Goal: Information Seeking & Learning: Find specific page/section

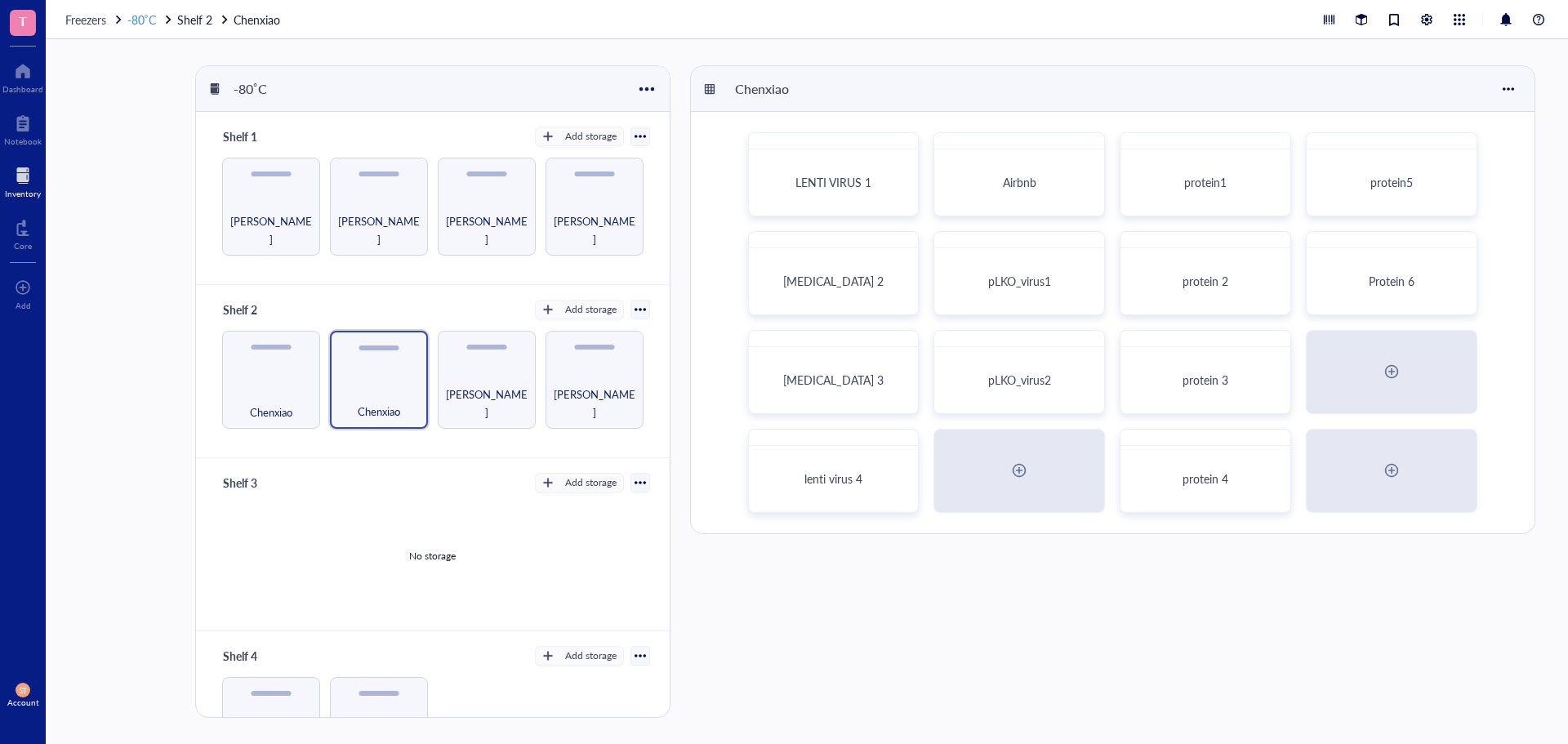
click at [146, 18] on span "-80˚C" at bounding box center [142, 19] width 29 height 17
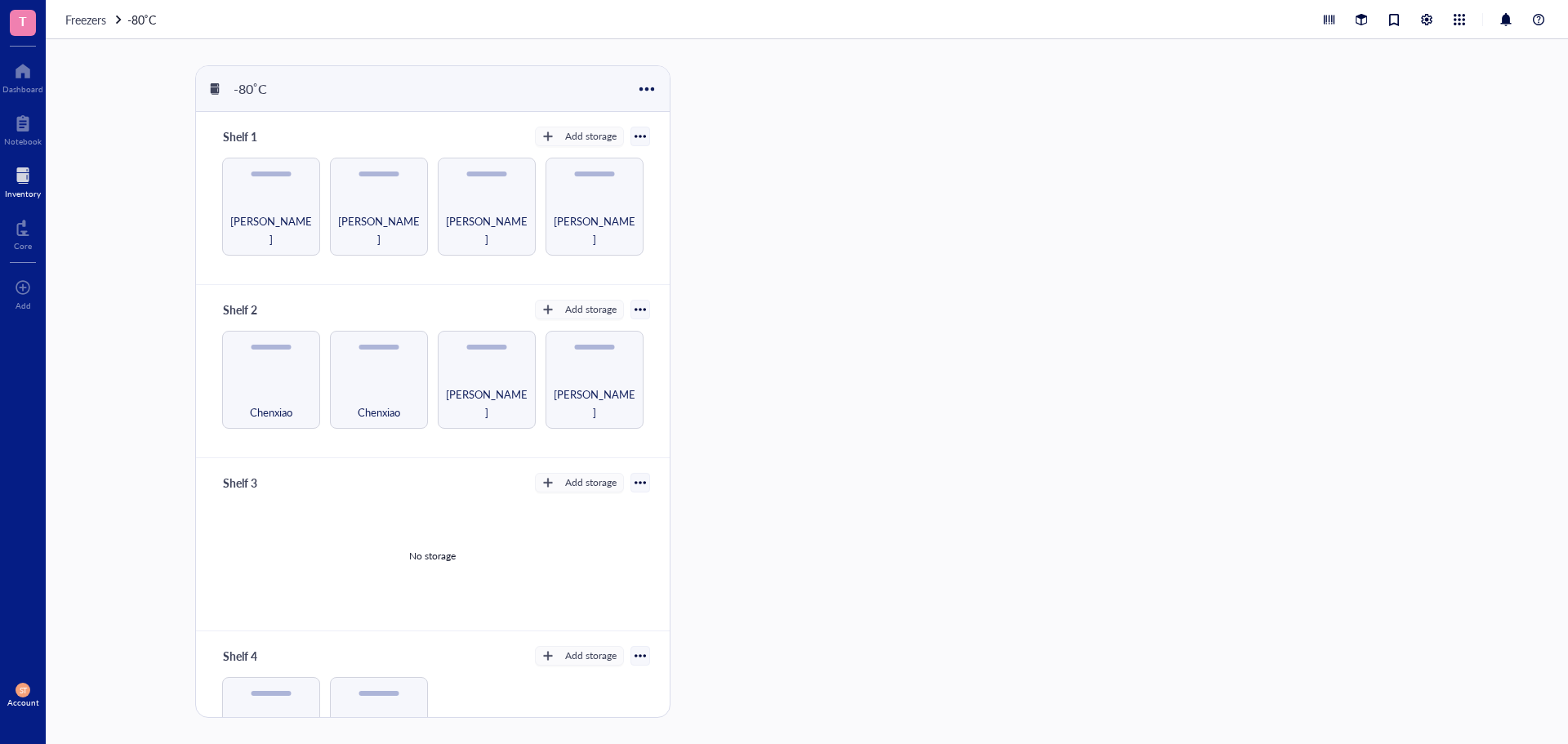
click at [100, 19] on span "Freezers" at bounding box center [85, 19] width 40 height 17
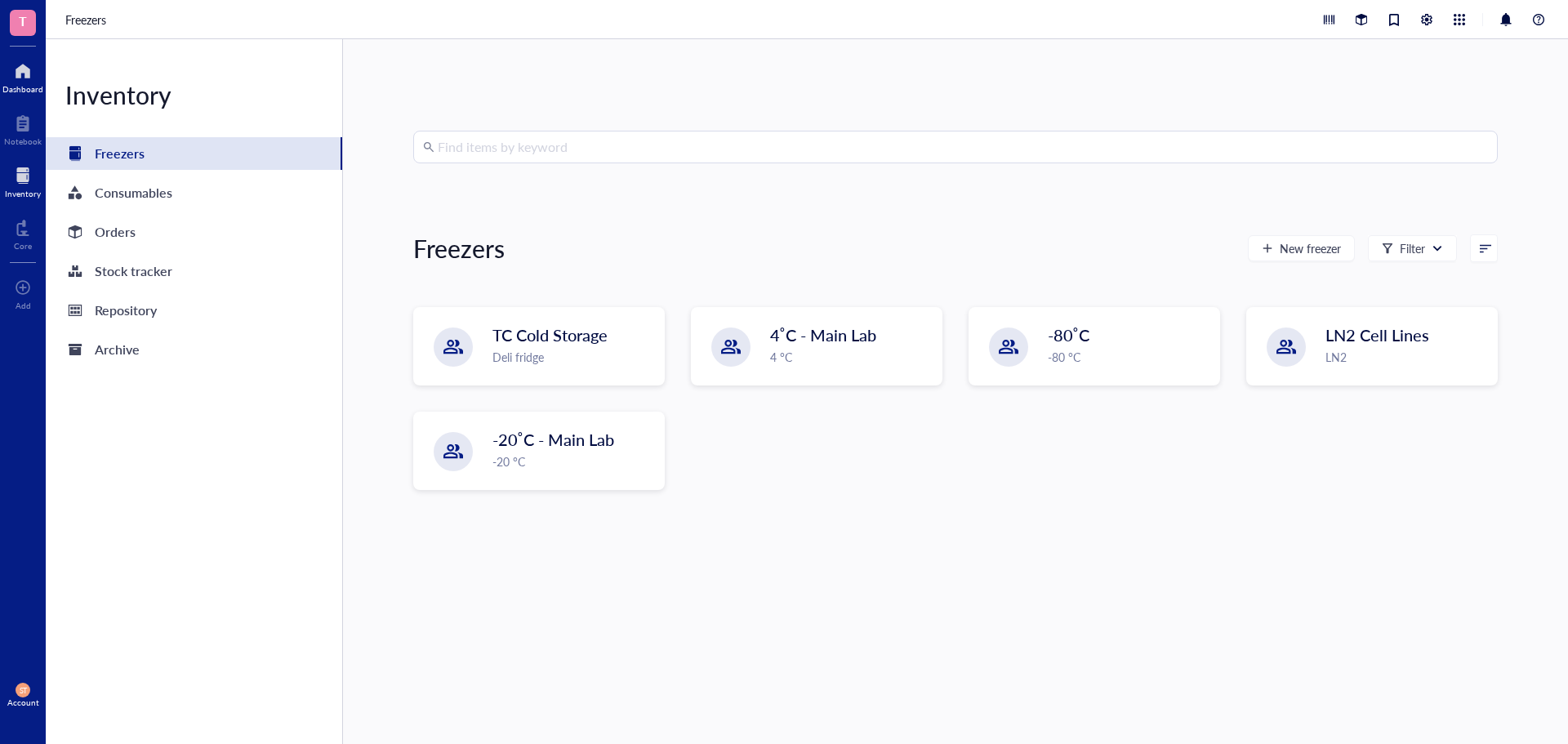
click at [7, 68] on div at bounding box center [23, 71] width 40 height 26
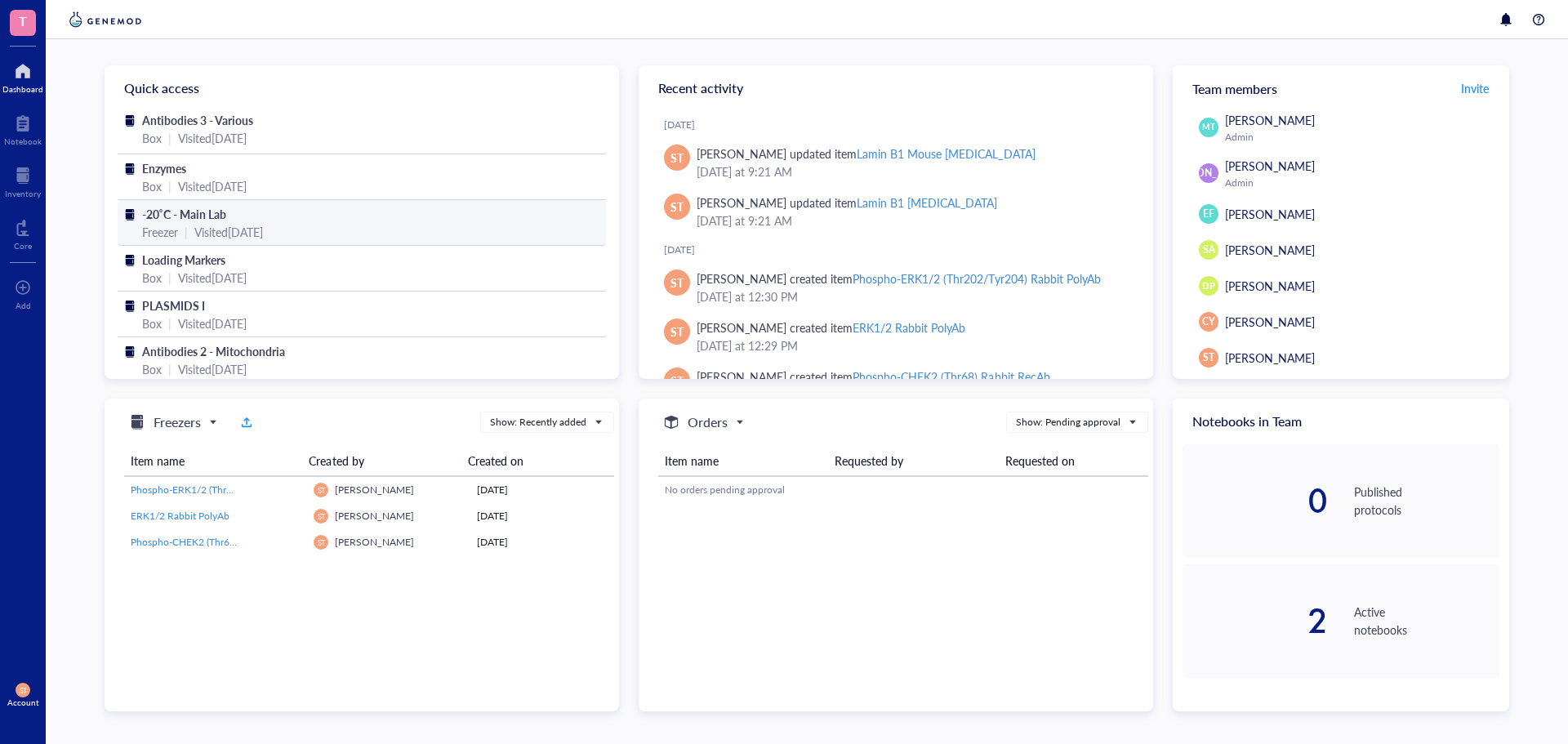
click at [211, 212] on span "-20˚C - Main Lab" at bounding box center [185, 214] width 84 height 17
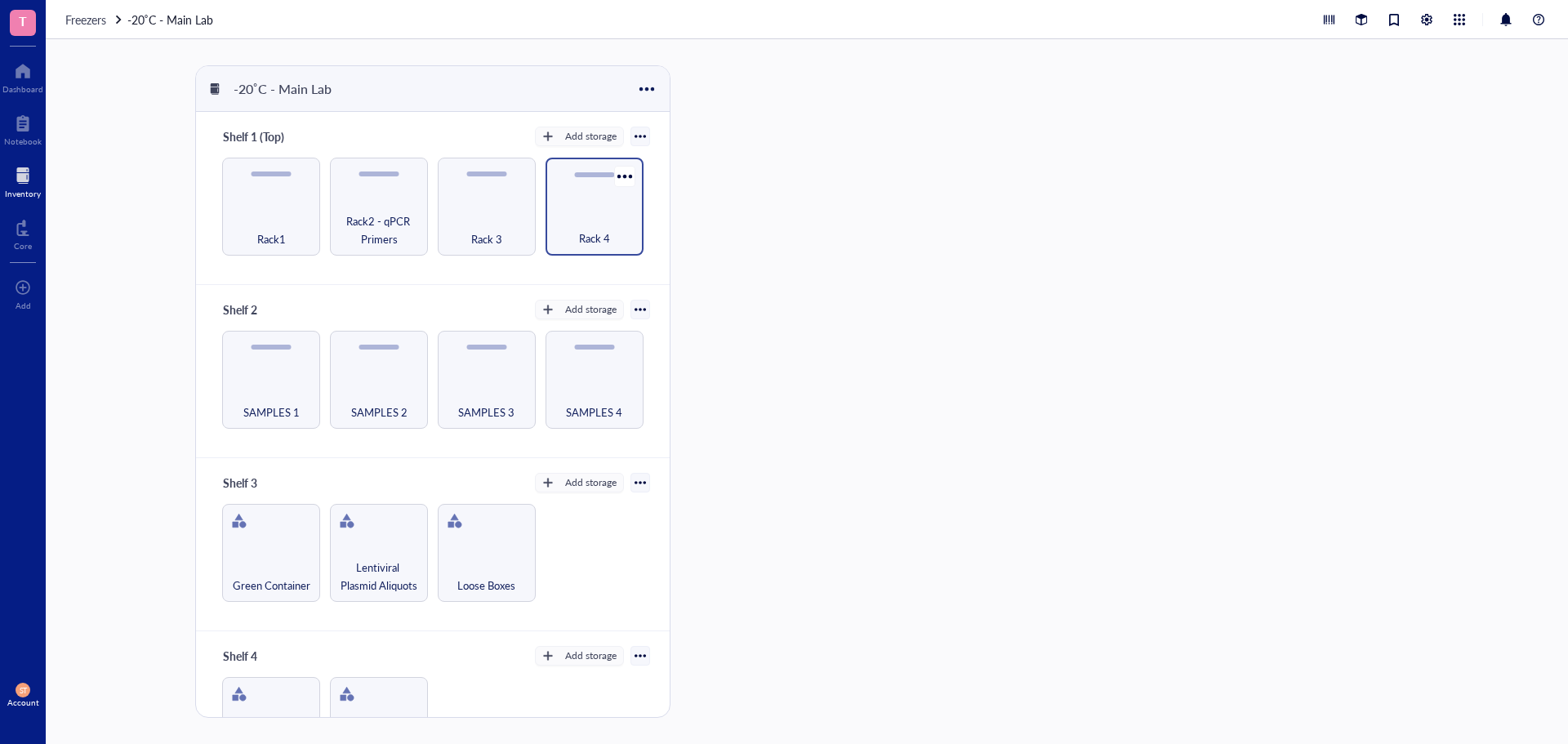
click at [547, 213] on div "Rack 4" at bounding box center [594, 206] width 98 height 98
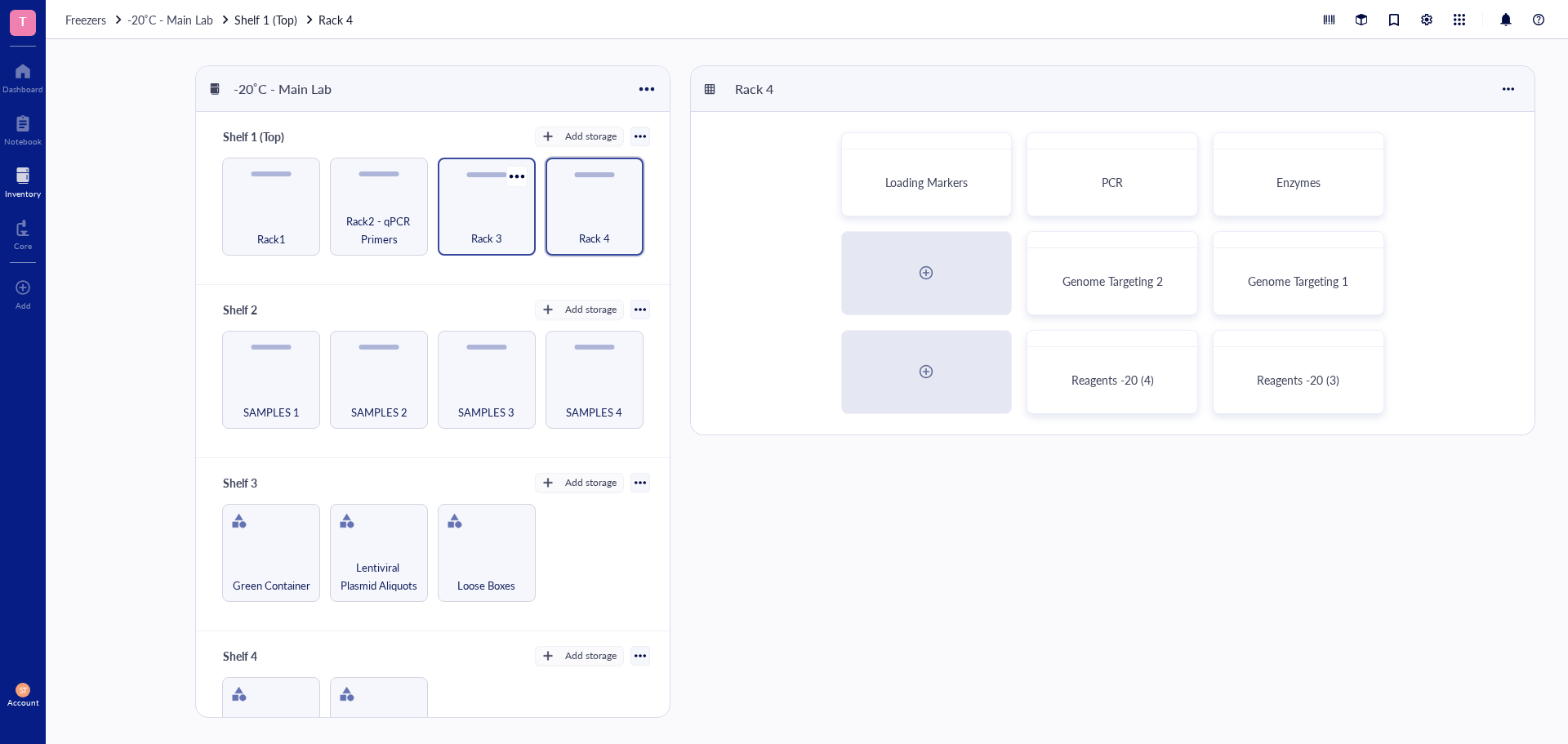
click at [527, 213] on div "Rack 3" at bounding box center [486, 206] width 98 height 98
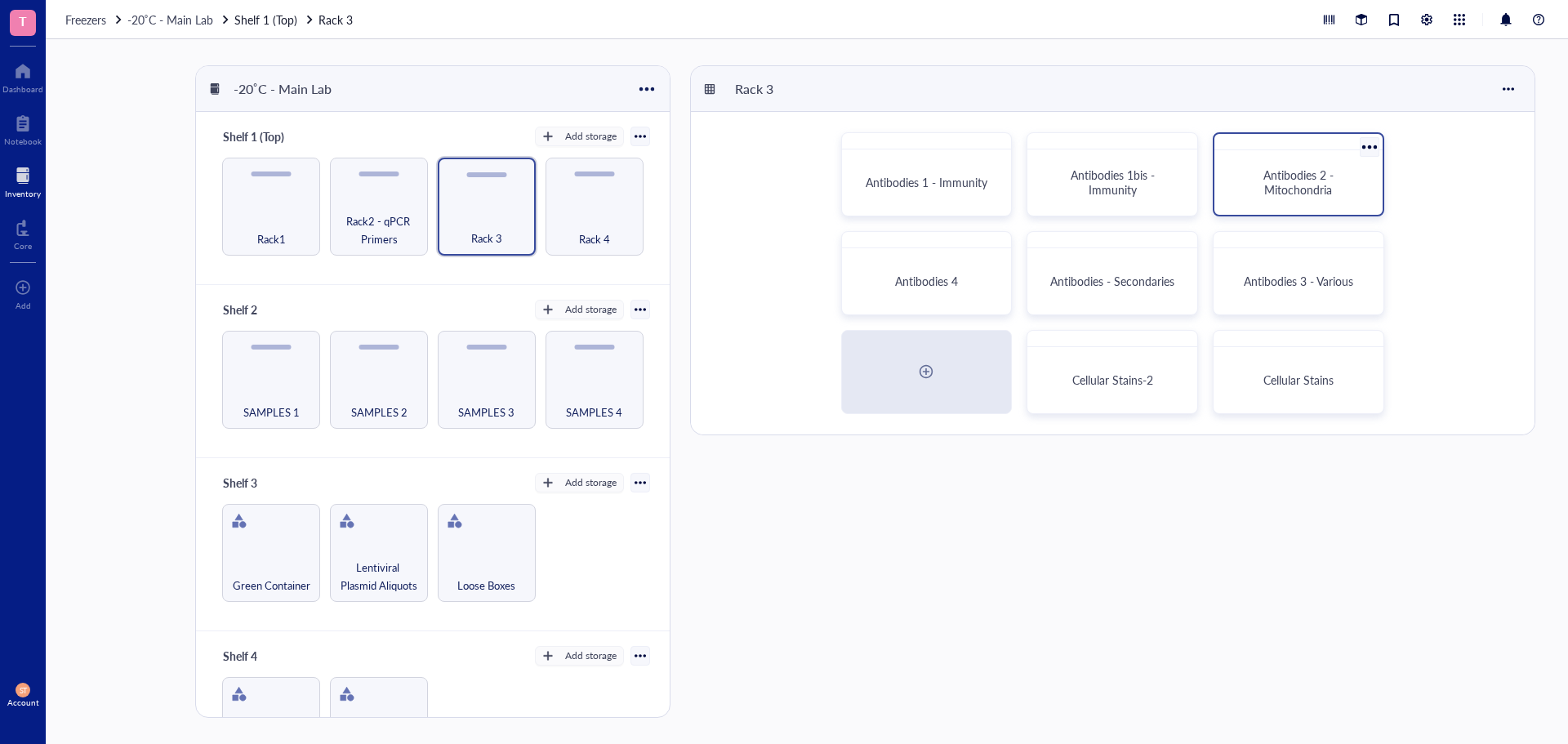
click at [1300, 201] on div "Antibodies 2 - Mitochondria" at bounding box center [1298, 182] width 155 height 52
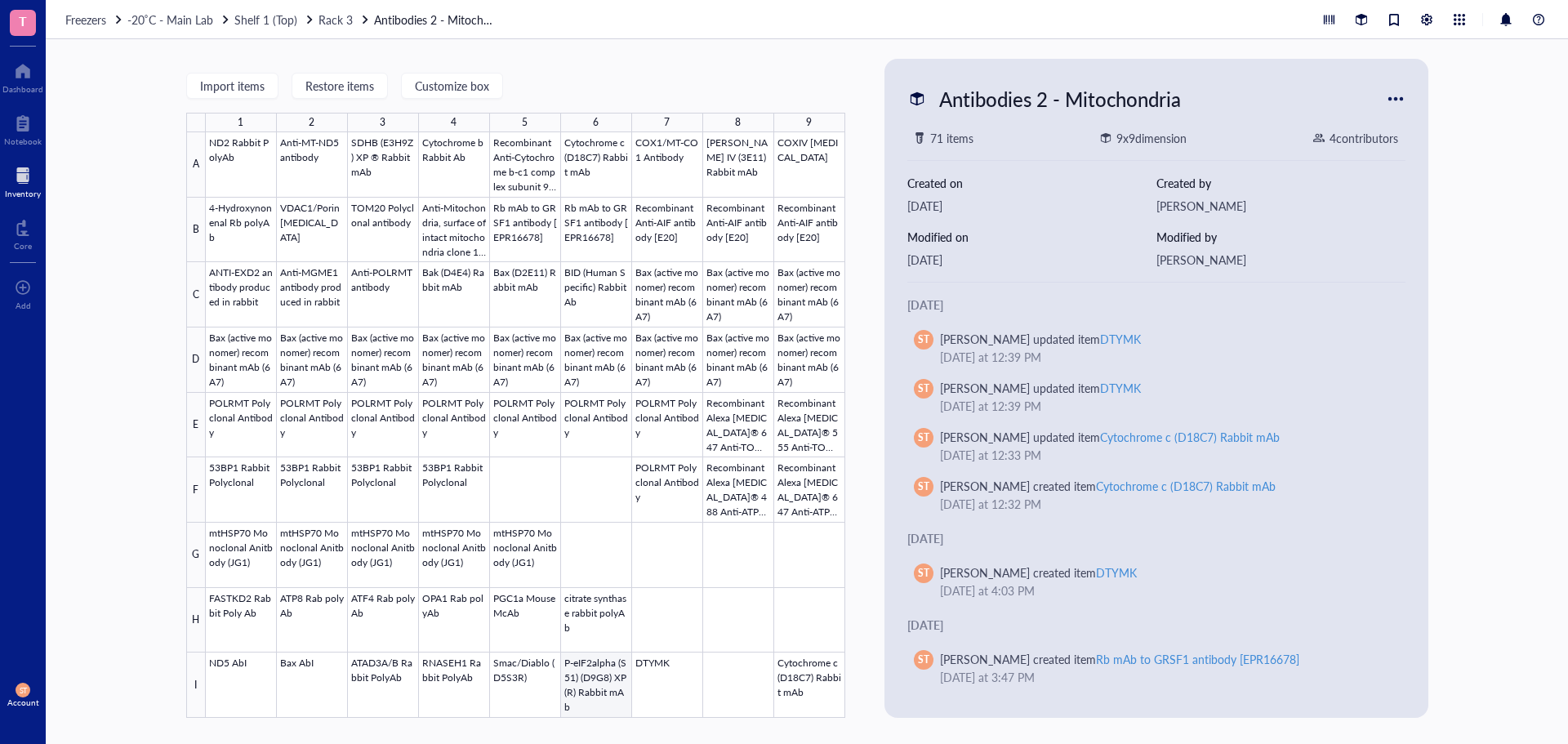
click at [592, 682] on div at bounding box center [525, 425] width 639 height 586
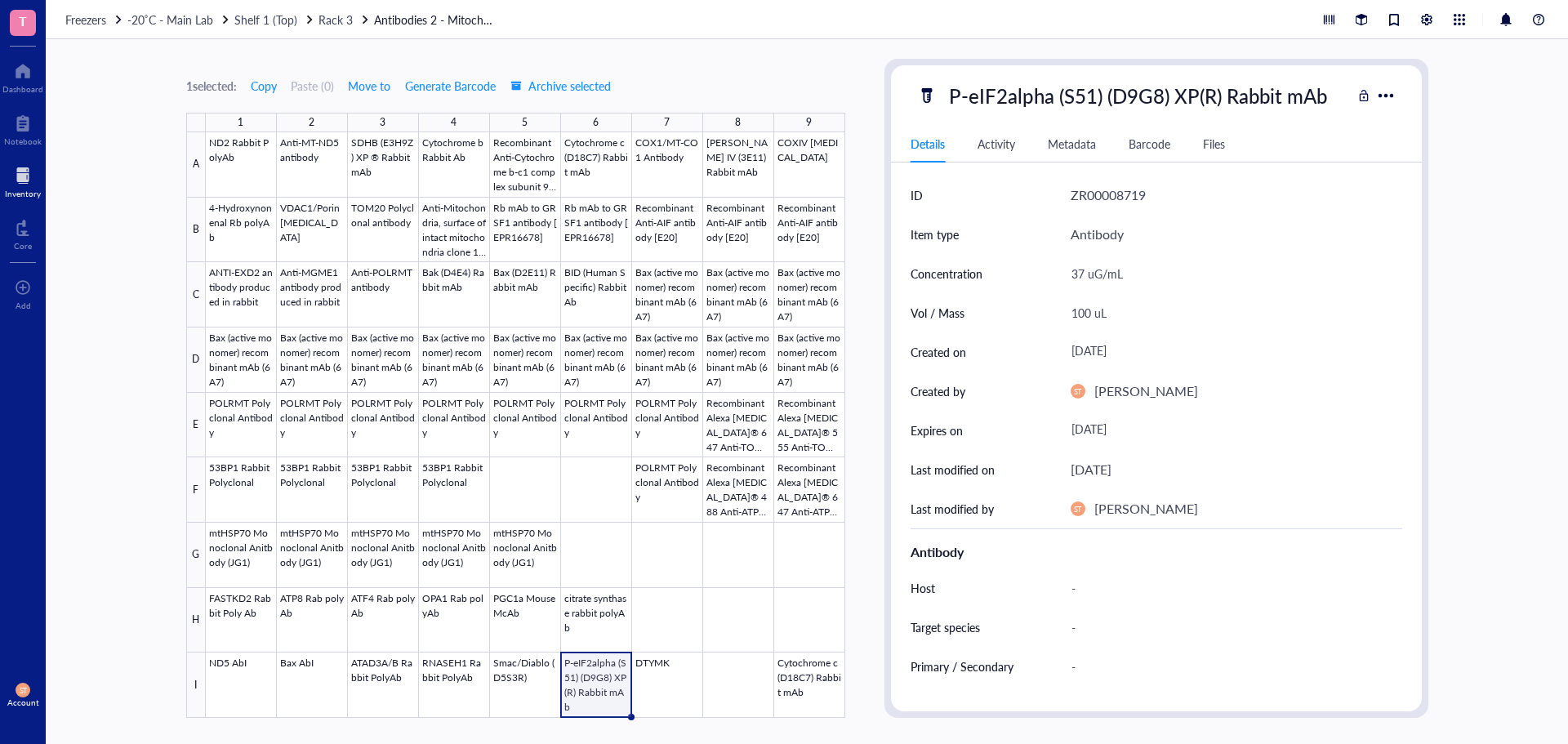
drag, startPoint x: 334, startPoint y: 13, endPoint x: 358, endPoint y: 8, distance: 24.5
click at [336, 14] on span "Rack 3" at bounding box center [335, 19] width 34 height 17
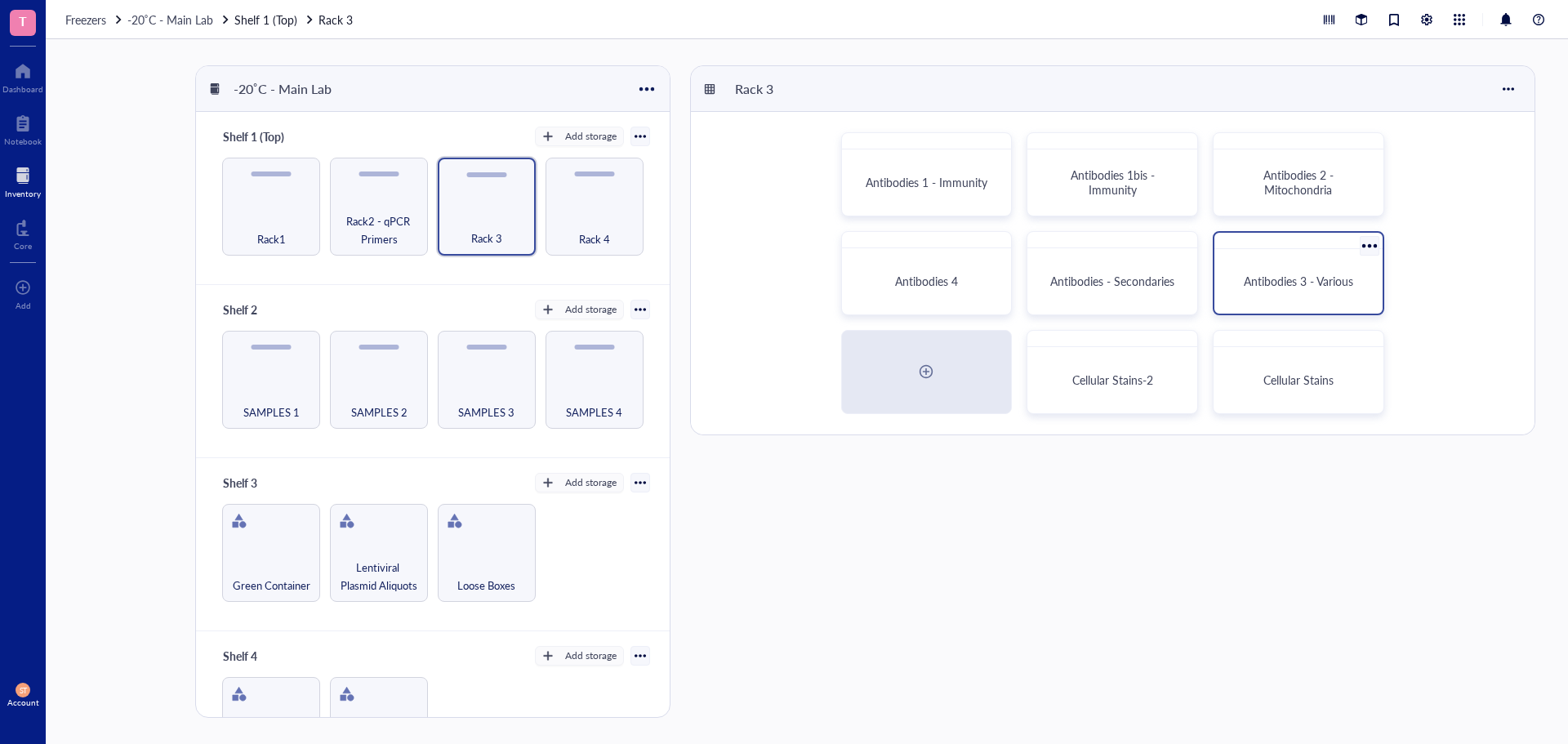
click at [1274, 281] on span "Antibodies 3 - Various" at bounding box center [1298, 281] width 109 height 17
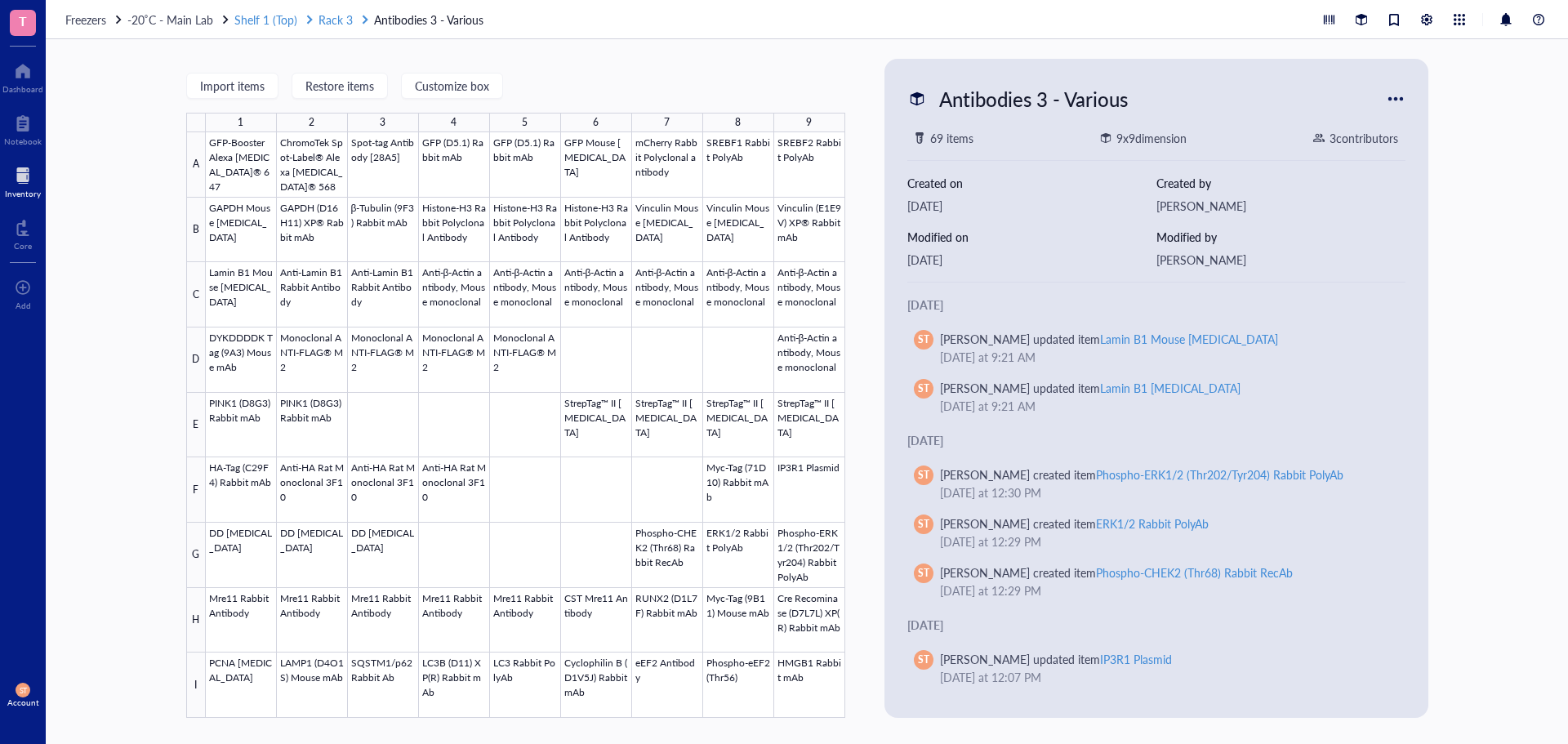
click at [347, 19] on span "Rack 3" at bounding box center [335, 19] width 34 height 17
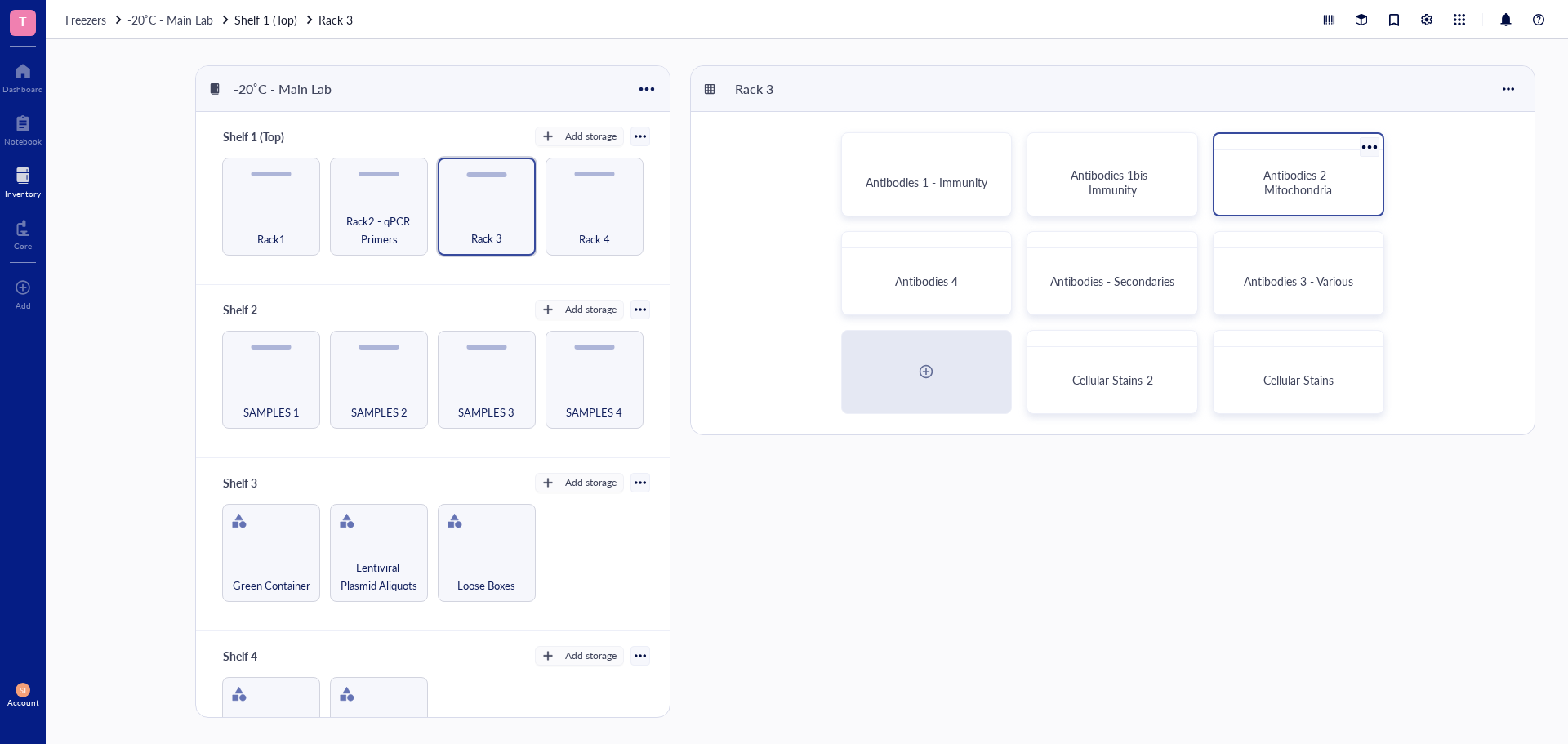
click at [1301, 188] on span "Antibodies 2 - Mitochondria" at bounding box center [1301, 181] width 74 height 31
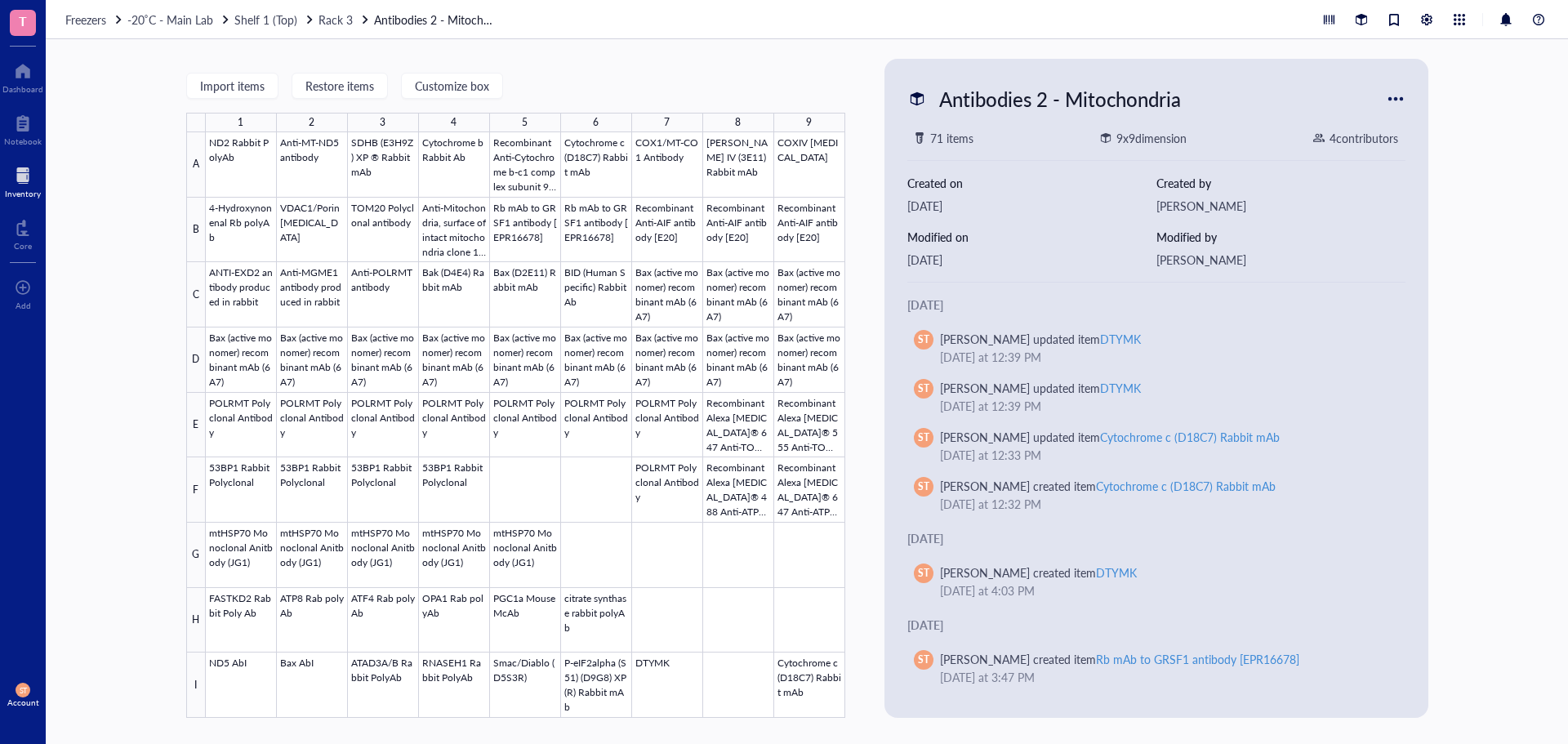
click at [21, 186] on div at bounding box center [23, 176] width 36 height 26
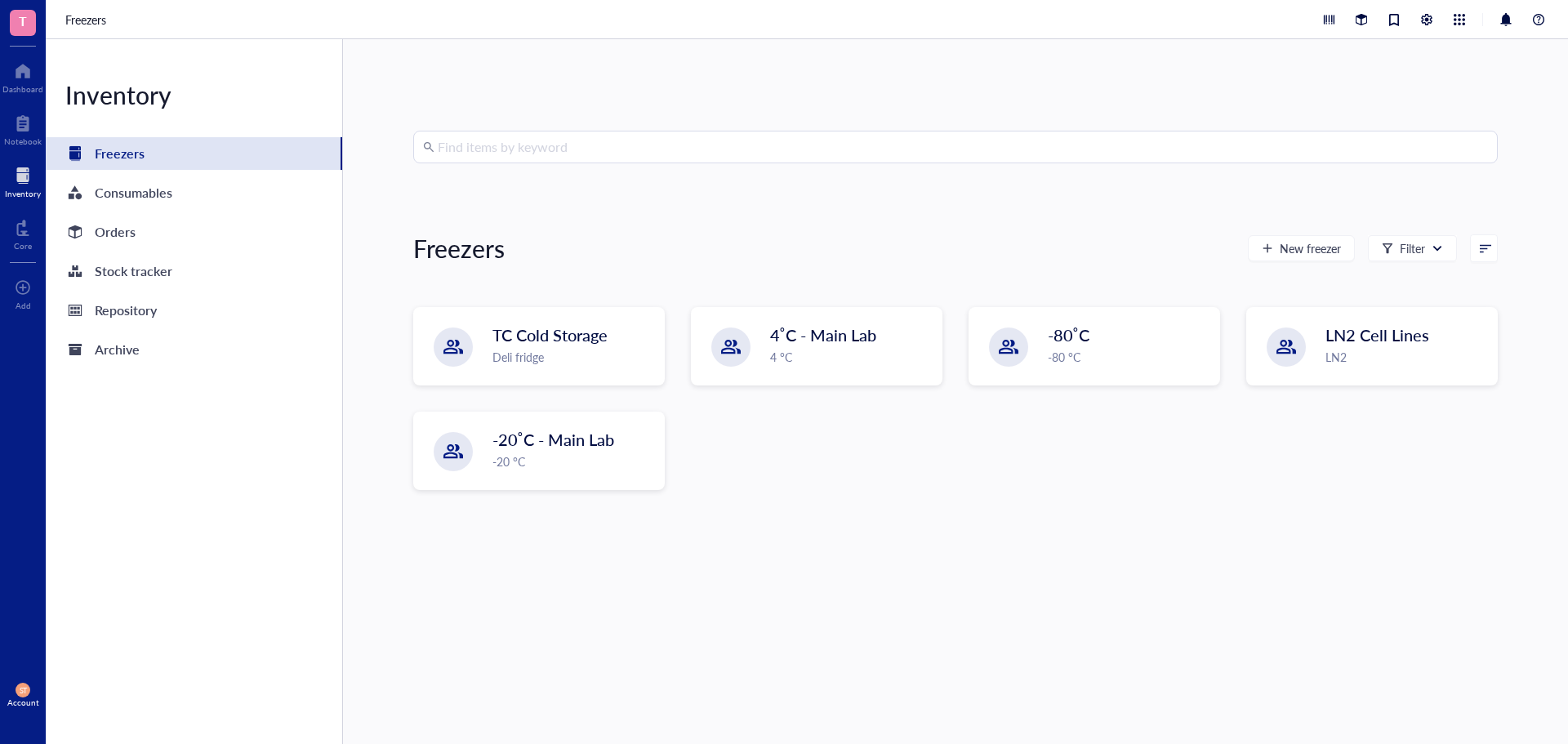
click at [492, 148] on input "search" at bounding box center [963, 147] width 1050 height 31
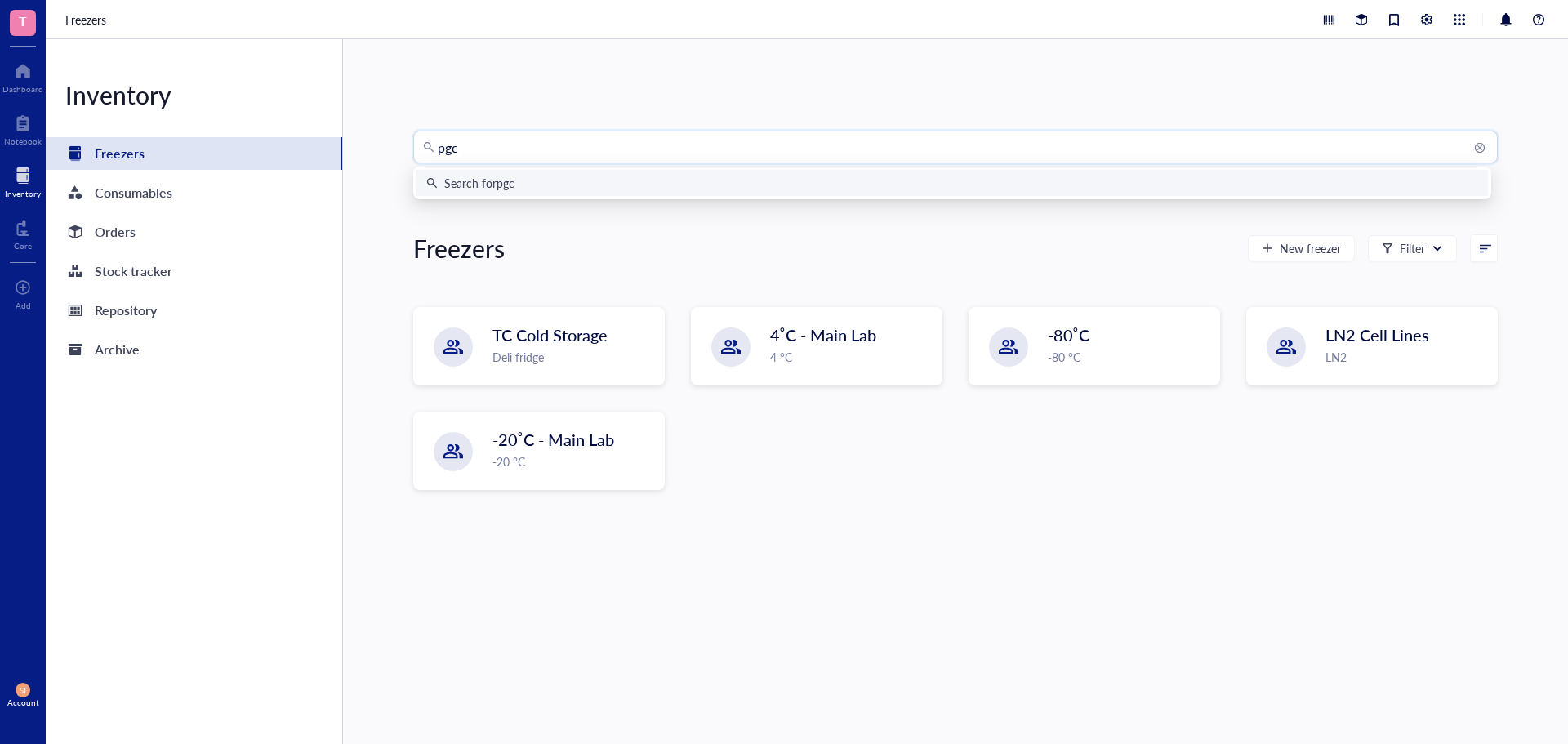
type input "pgc1"
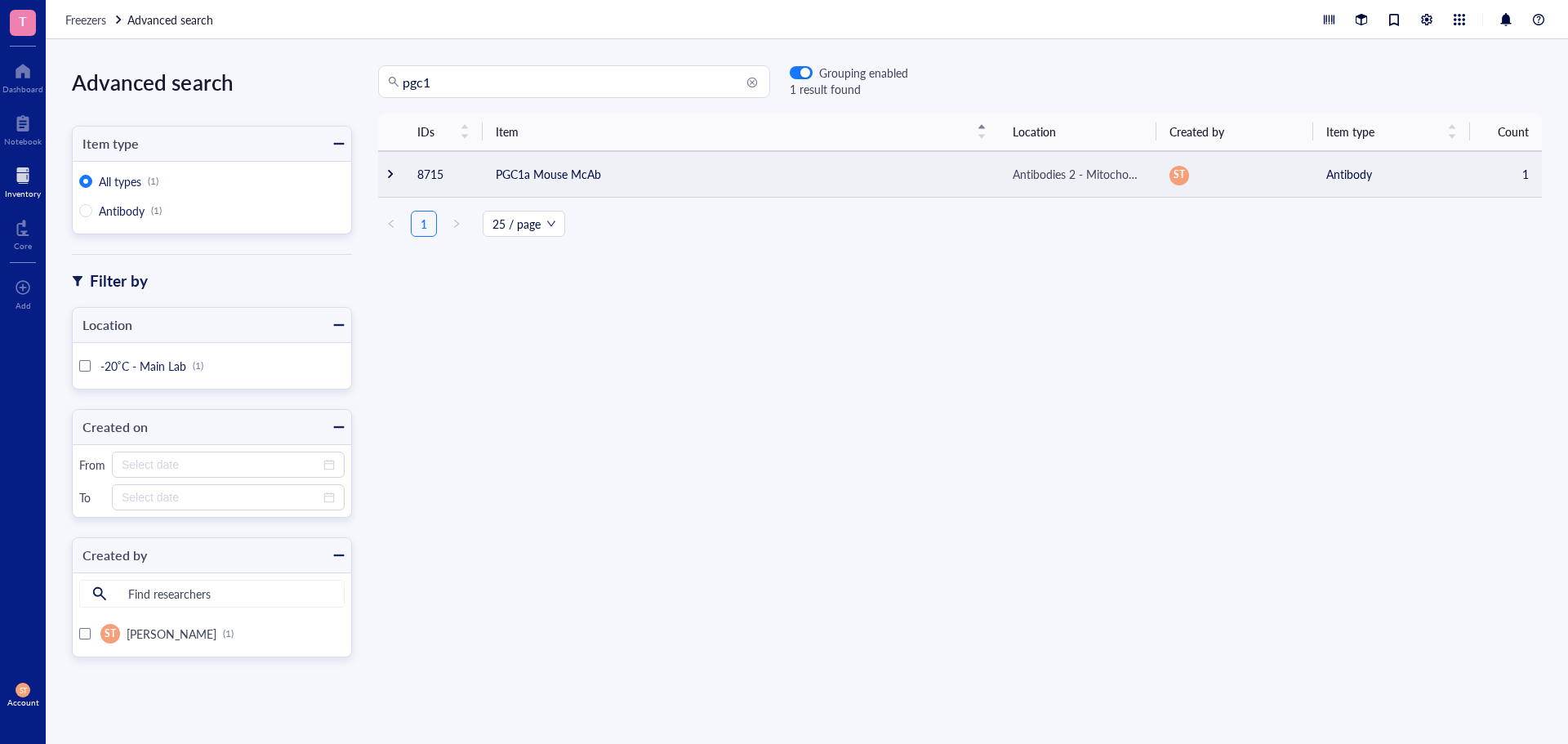
click at [704, 177] on td "PGC1a Mouse McAb" at bounding box center [741, 174] width 517 height 46
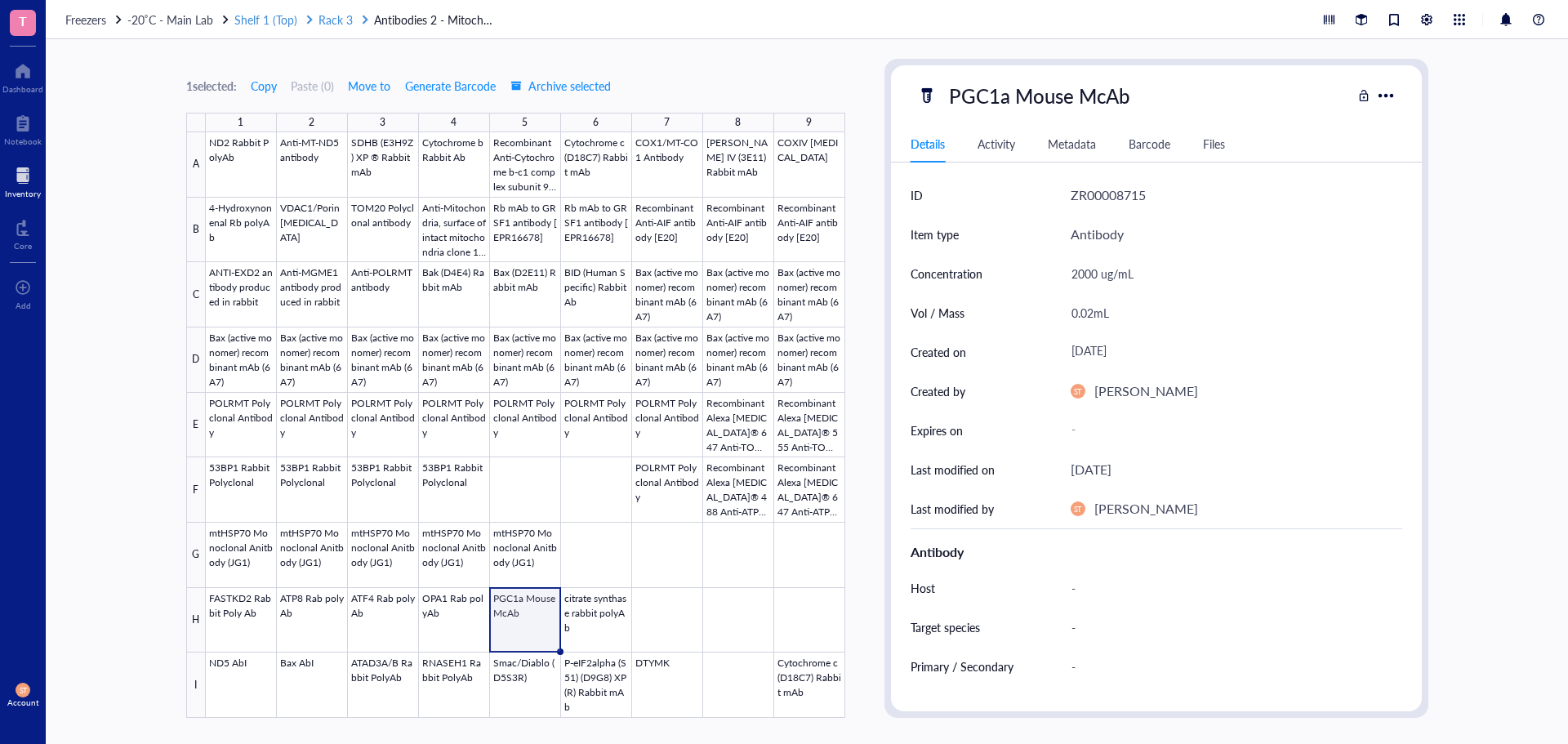
click at [332, 24] on span "Rack 3" at bounding box center [335, 19] width 34 height 17
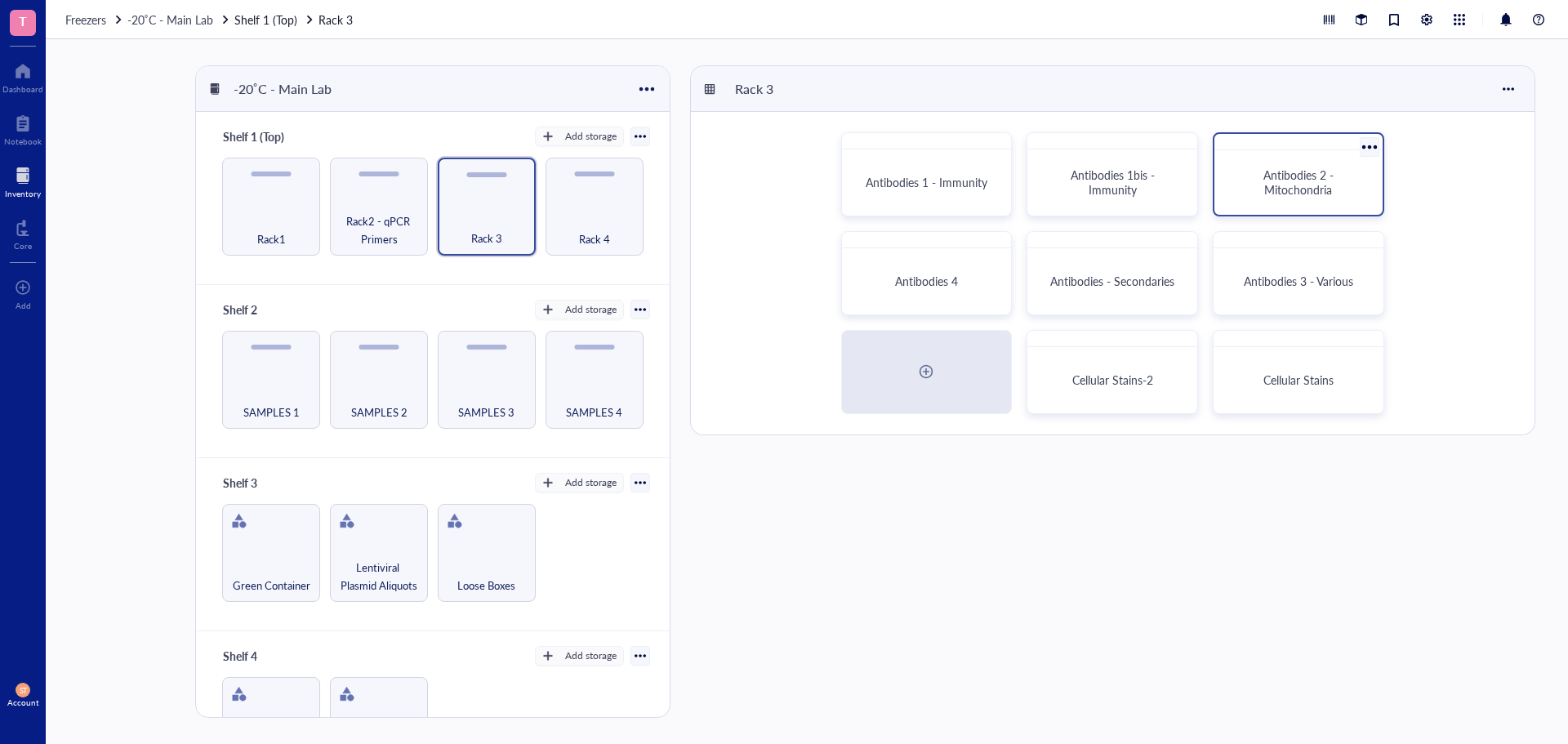
click at [1271, 198] on div "Antibodies 2 - Mitochondria" at bounding box center [1298, 182] width 155 height 52
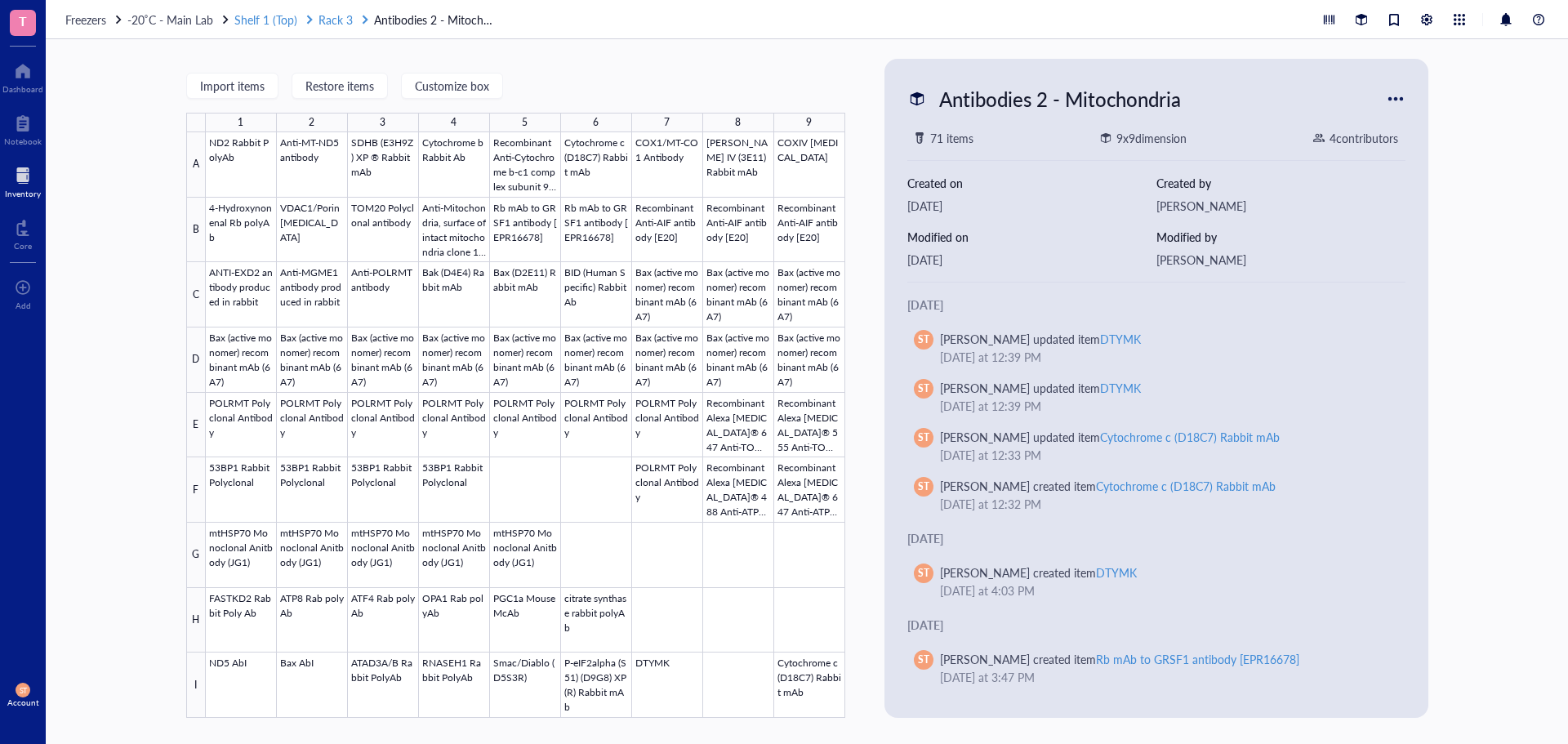
click at [347, 17] on span "Rack 3" at bounding box center [335, 19] width 34 height 17
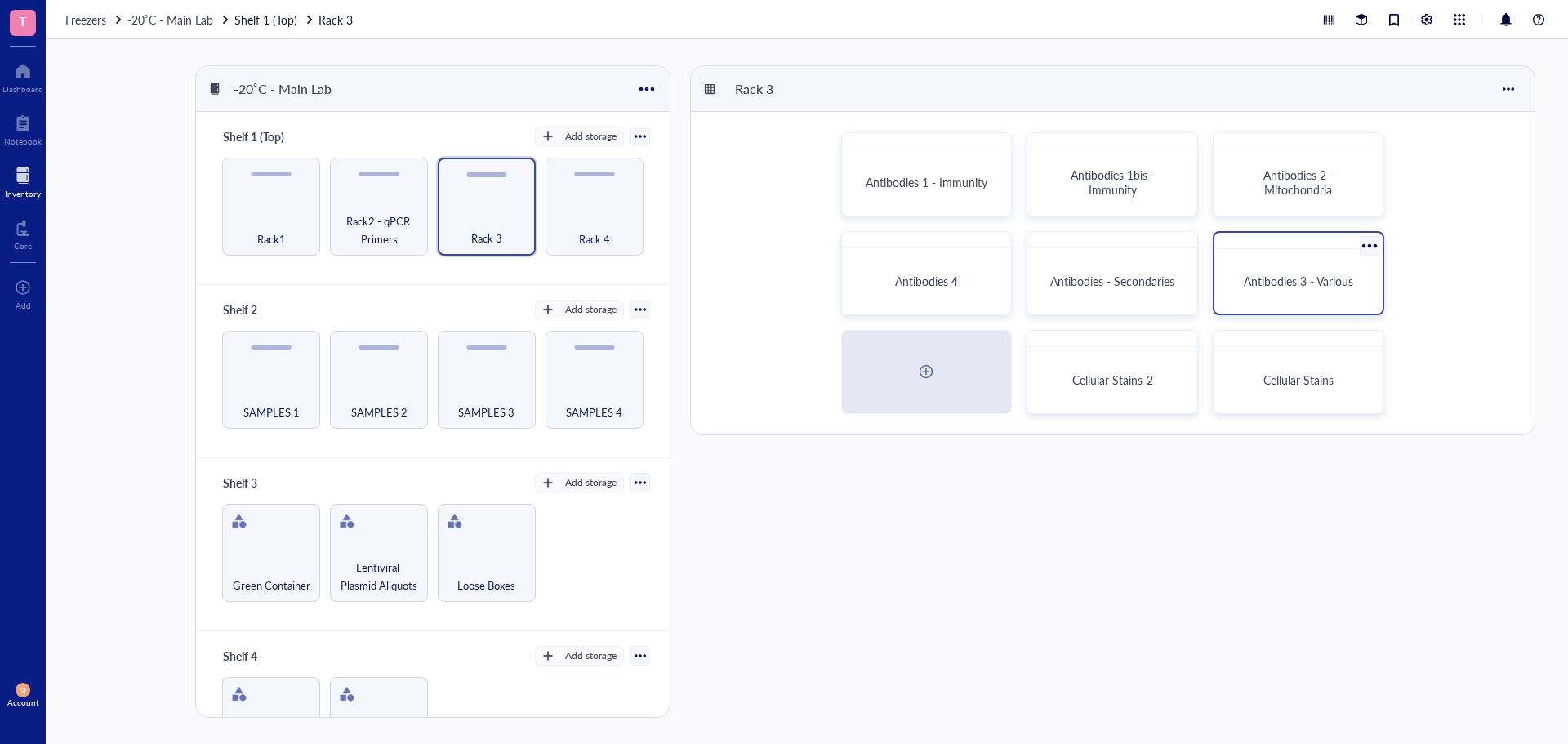
click at [1222, 270] on div "Antibodies 3 - Various" at bounding box center [1298, 281] width 155 height 52
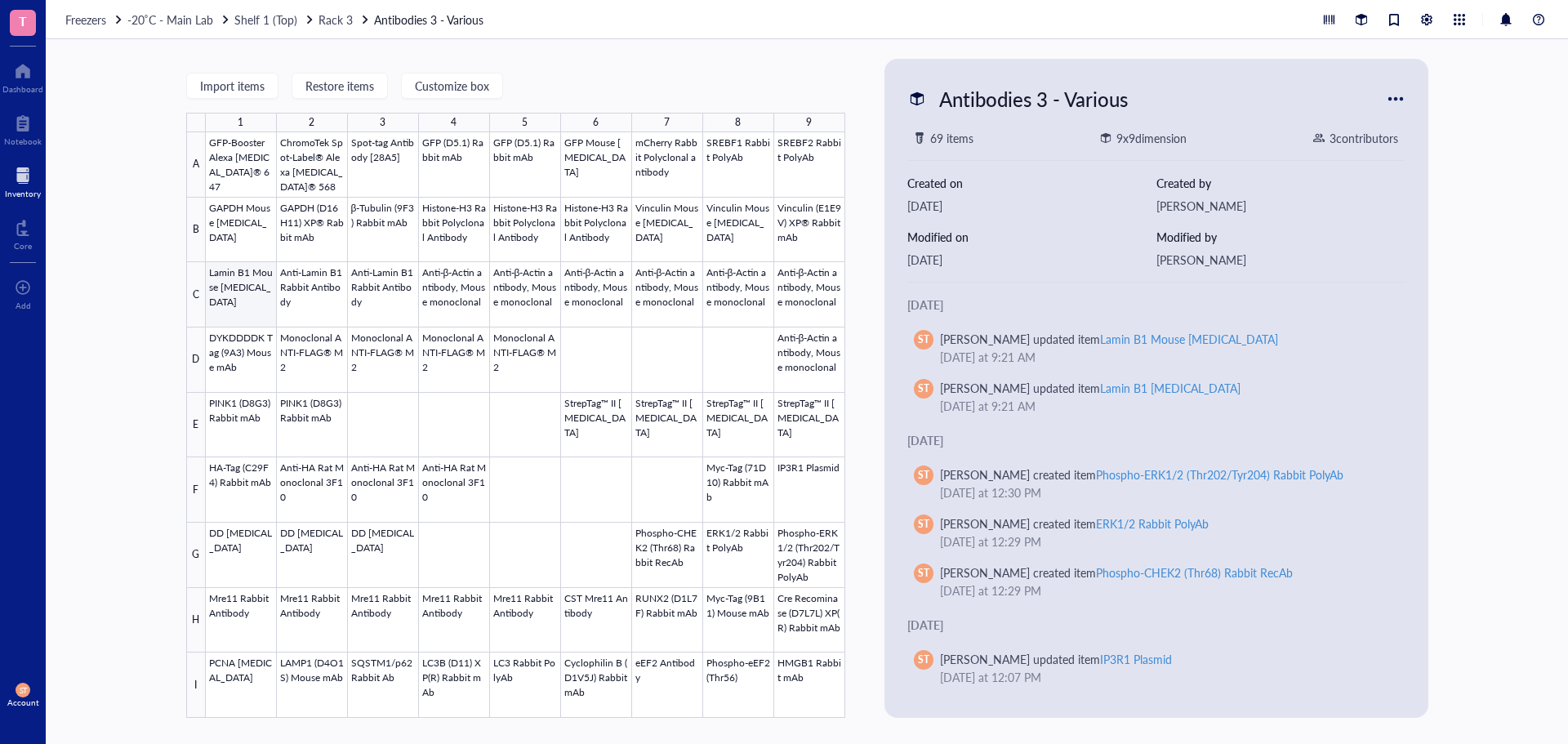
click at [267, 281] on div at bounding box center [525, 425] width 639 height 586
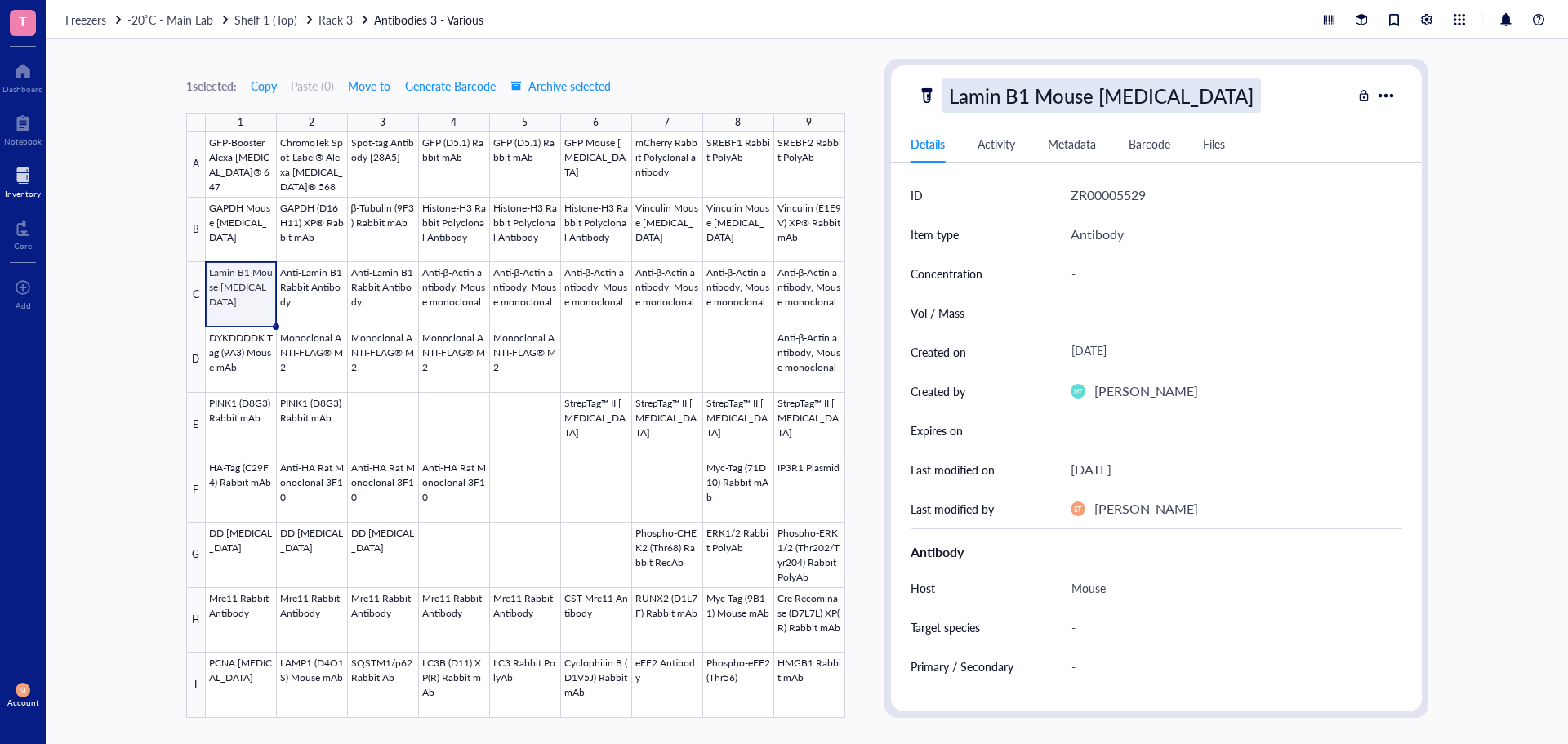
click at [1017, 82] on div "Lamin B1 Mouse [MEDICAL_DATA]" at bounding box center [1101, 95] width 319 height 34
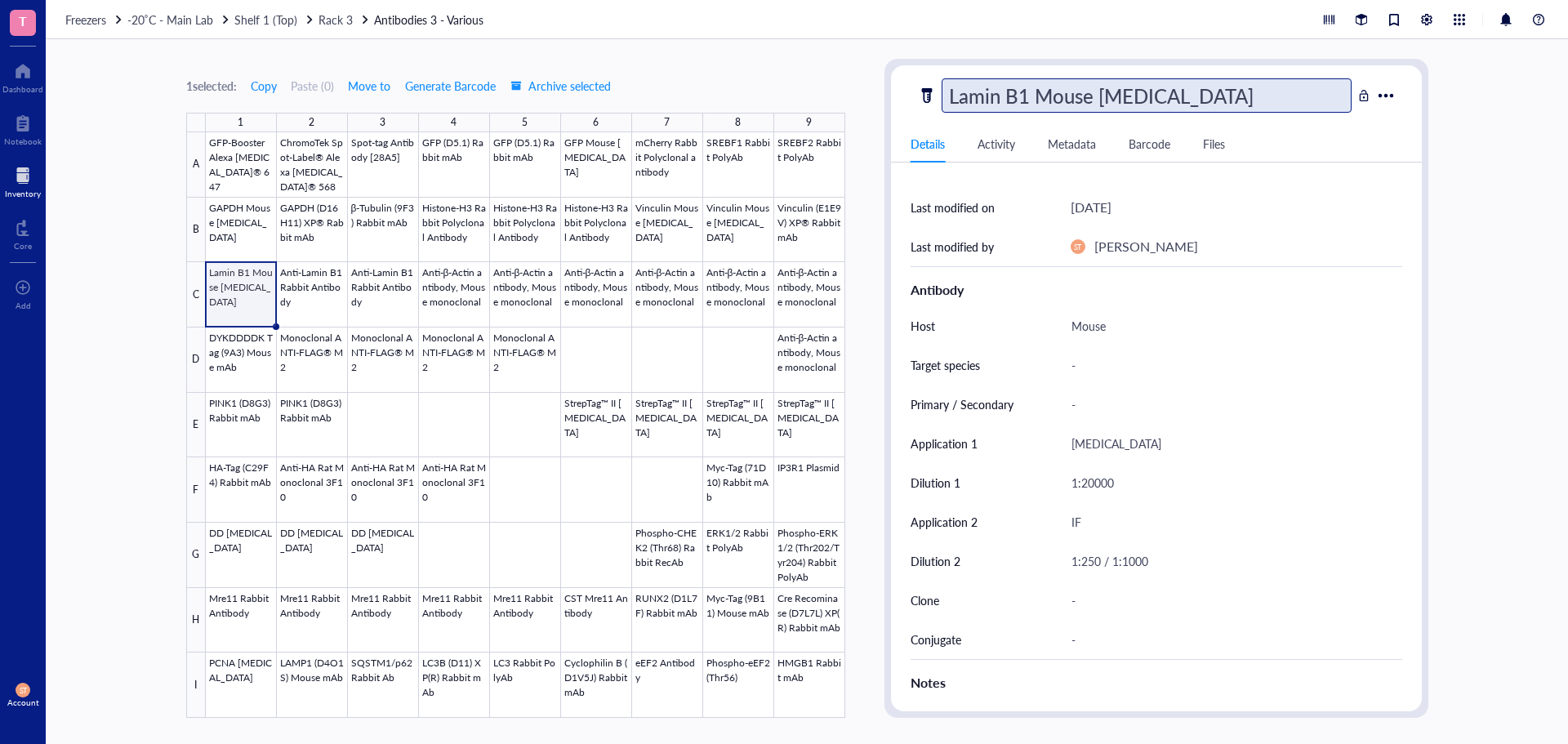
scroll to position [6, 0]
